Goal: Information Seeking & Learning: Find specific page/section

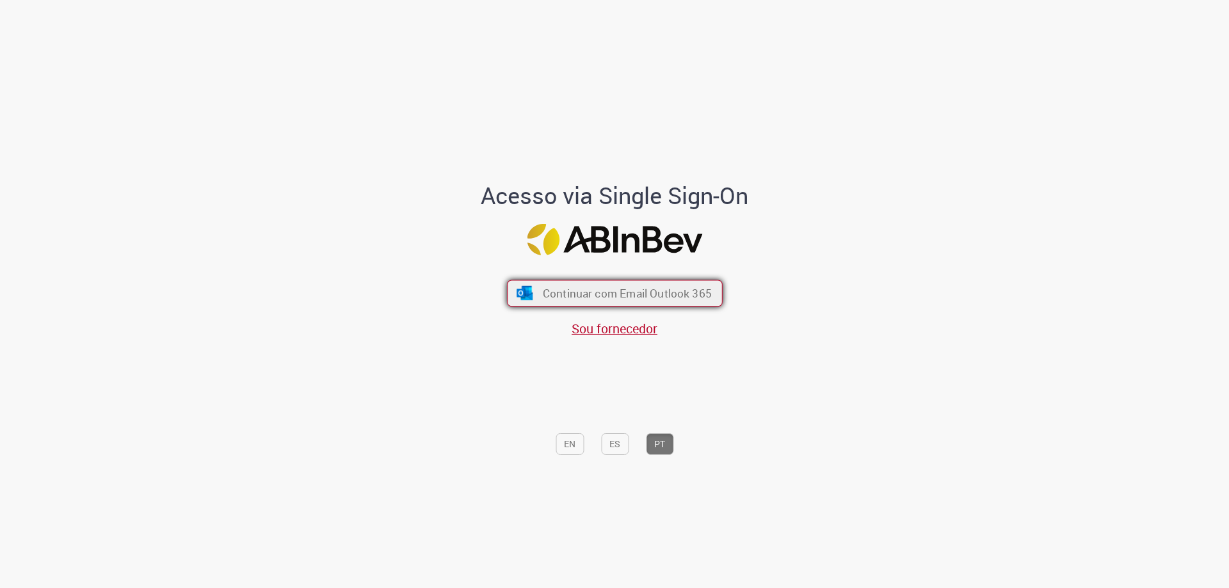
click at [704, 299] on span "Continuar com Email Outlook 365" at bounding box center [626, 293] width 169 height 15
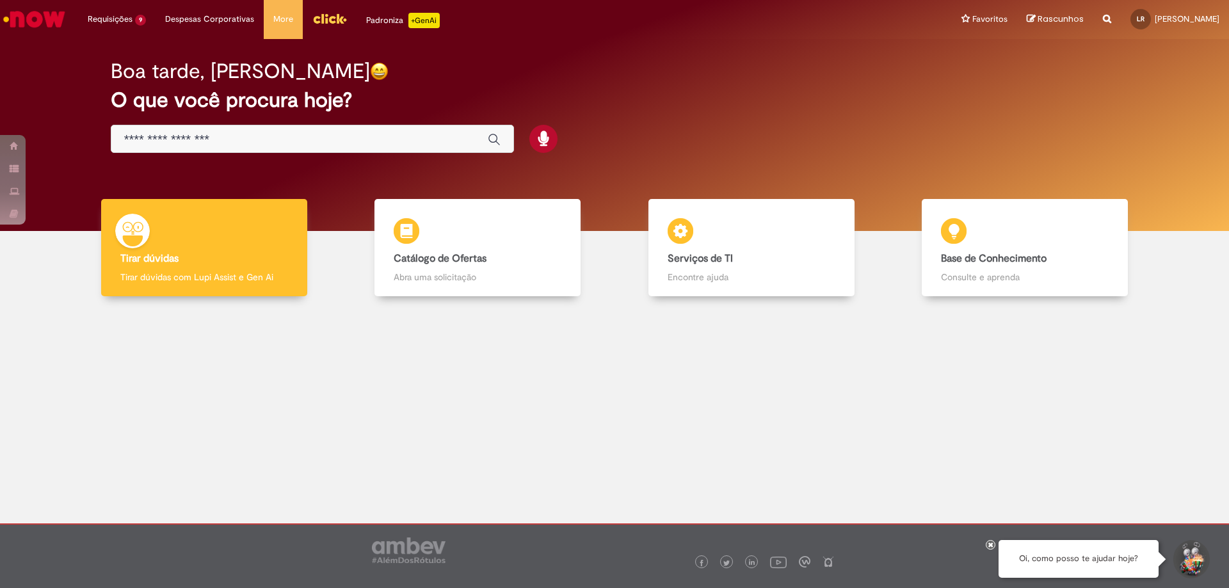
click at [279, 149] on div "Global" at bounding box center [312, 139] width 403 height 29
click at [278, 139] on input "Basta digitar aqui" at bounding box center [299, 140] width 351 height 15
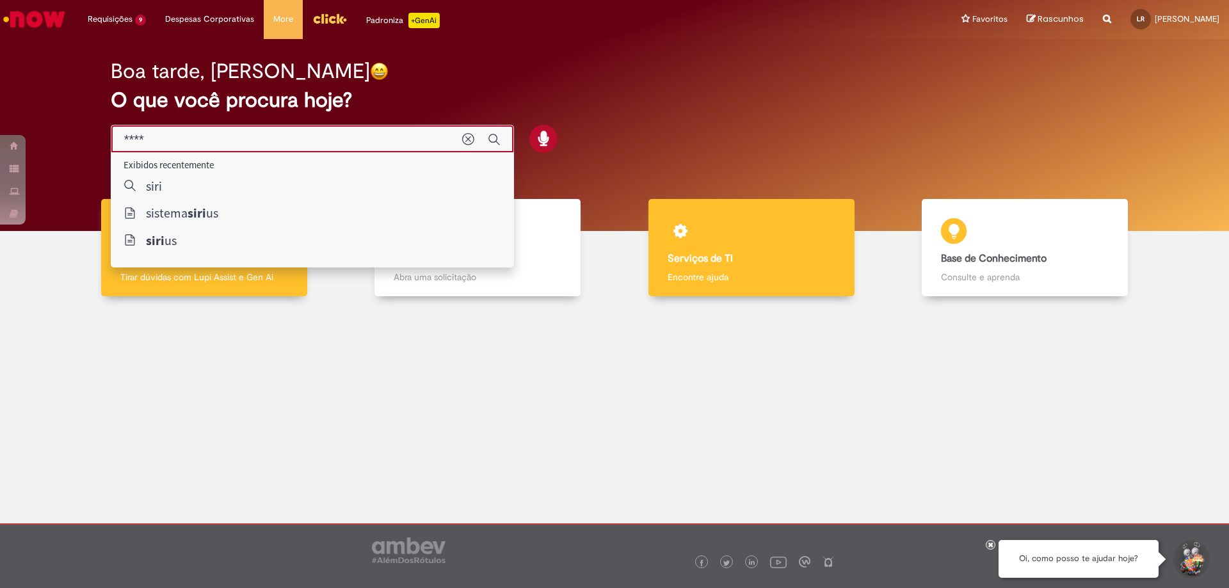
type input "****"
click at [794, 221] on div "Serviços de TI Serviços de TI Encontre ajuda" at bounding box center [751, 248] width 206 height 98
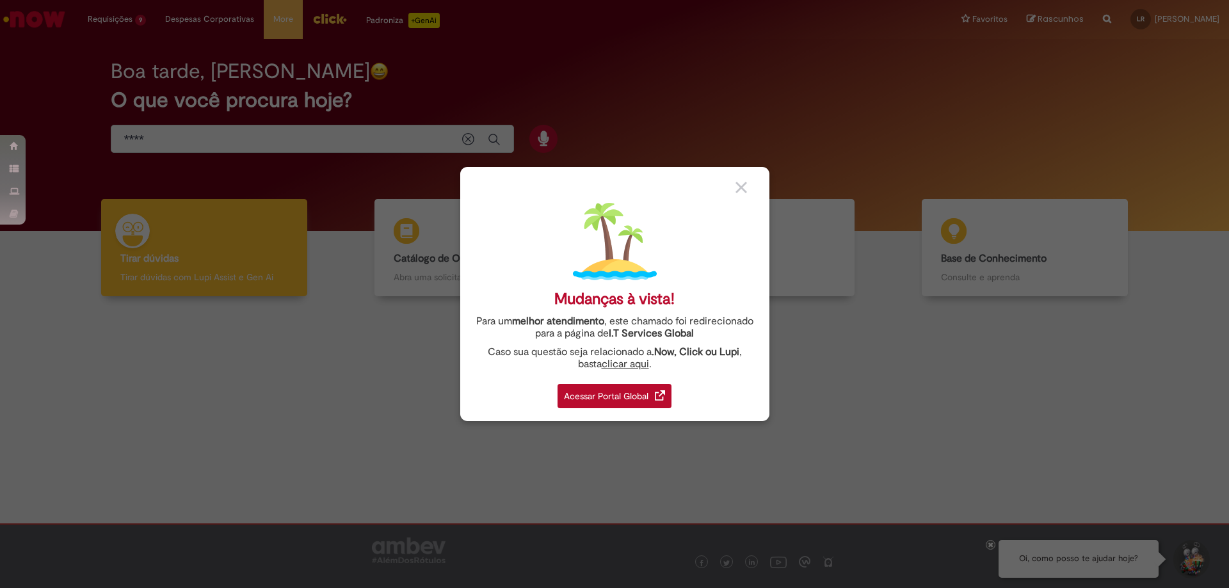
click at [621, 392] on div "Acessar Portal Global" at bounding box center [615, 396] width 114 height 24
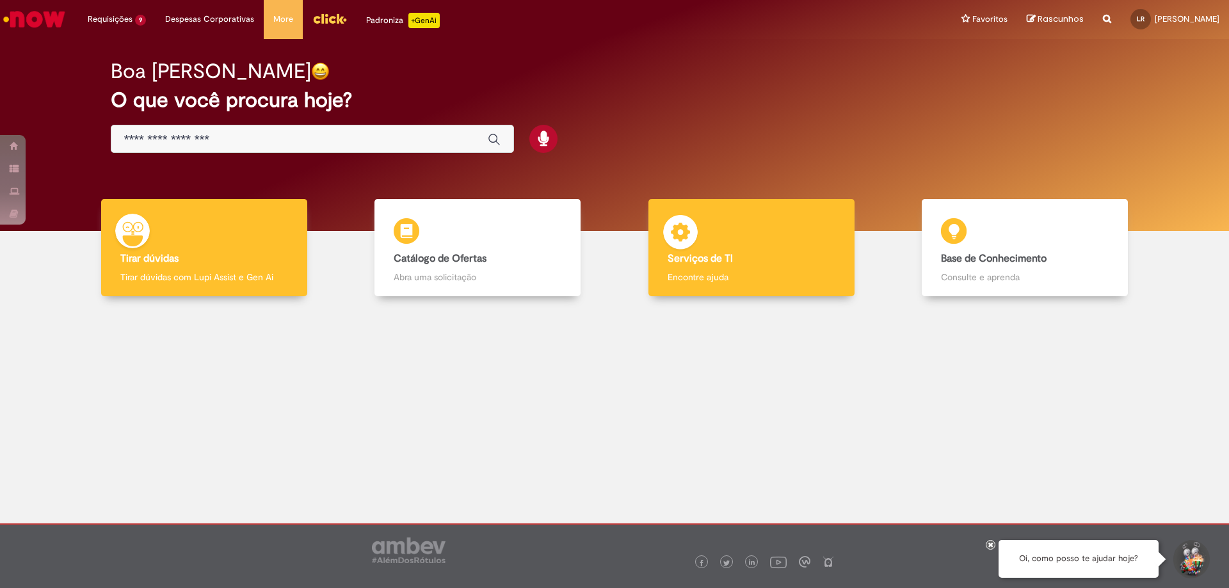
click at [735, 275] on p "Encontre ajuda" at bounding box center [752, 277] width 168 height 13
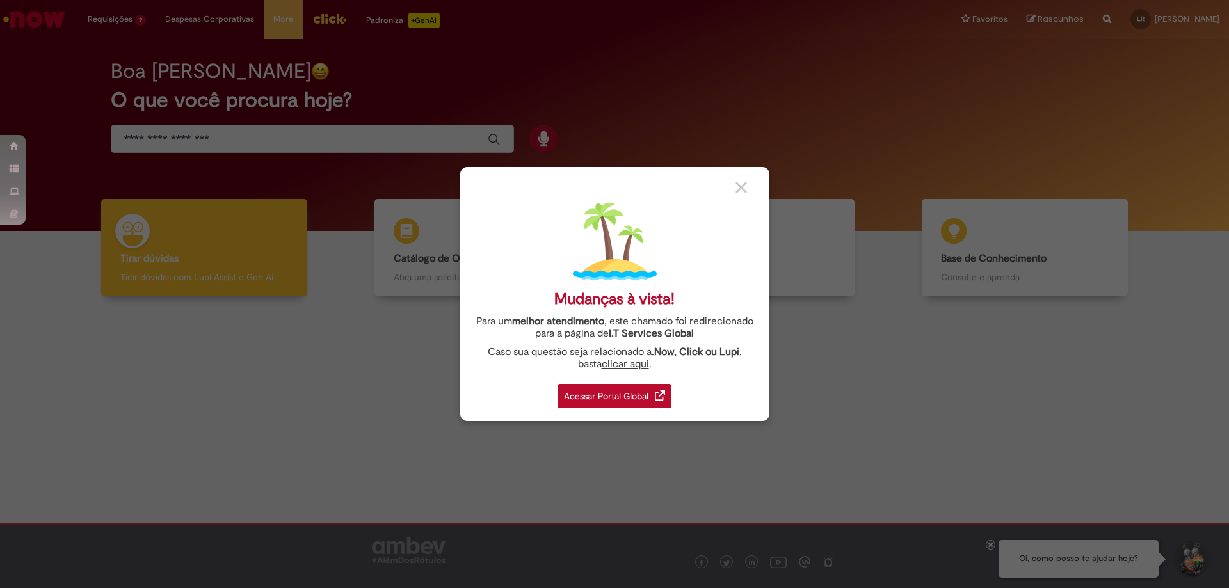
click at [655, 387] on div "Acessar Portal Global" at bounding box center [615, 396] width 114 height 24
